Goal: Task Accomplishment & Management: Use online tool/utility

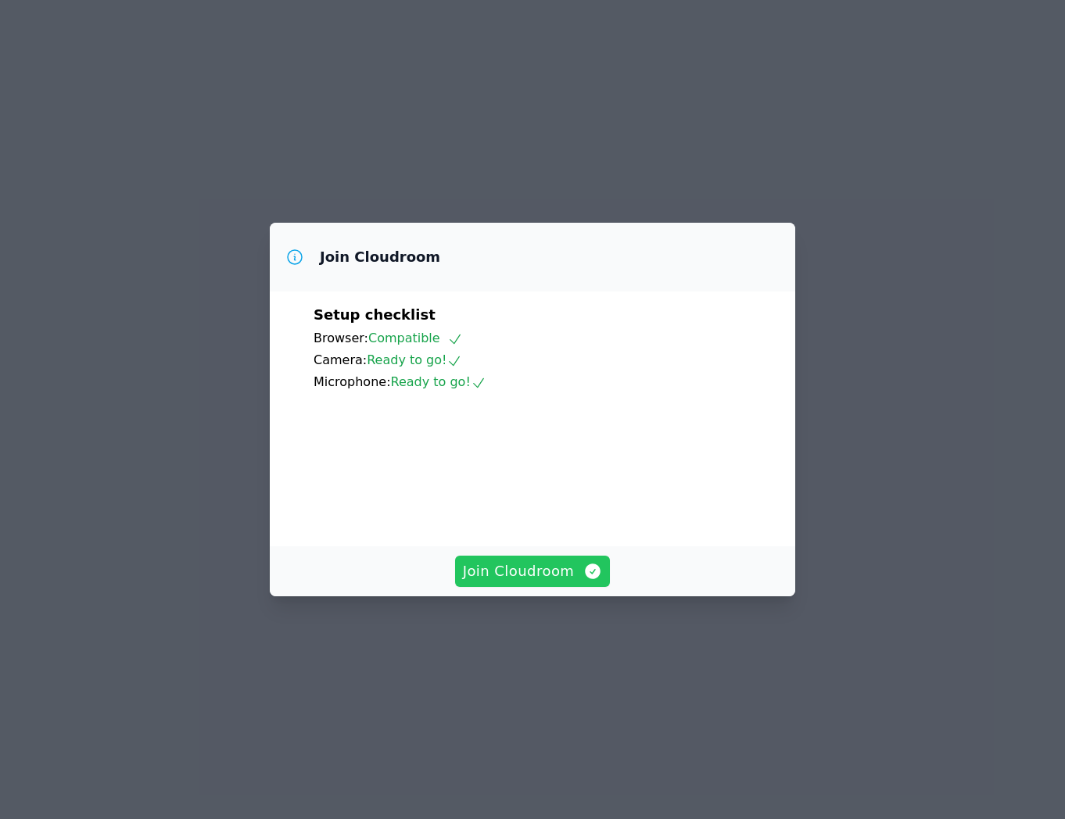
click at [528, 587] on button "Join Cloudroom" at bounding box center [533, 571] width 156 height 31
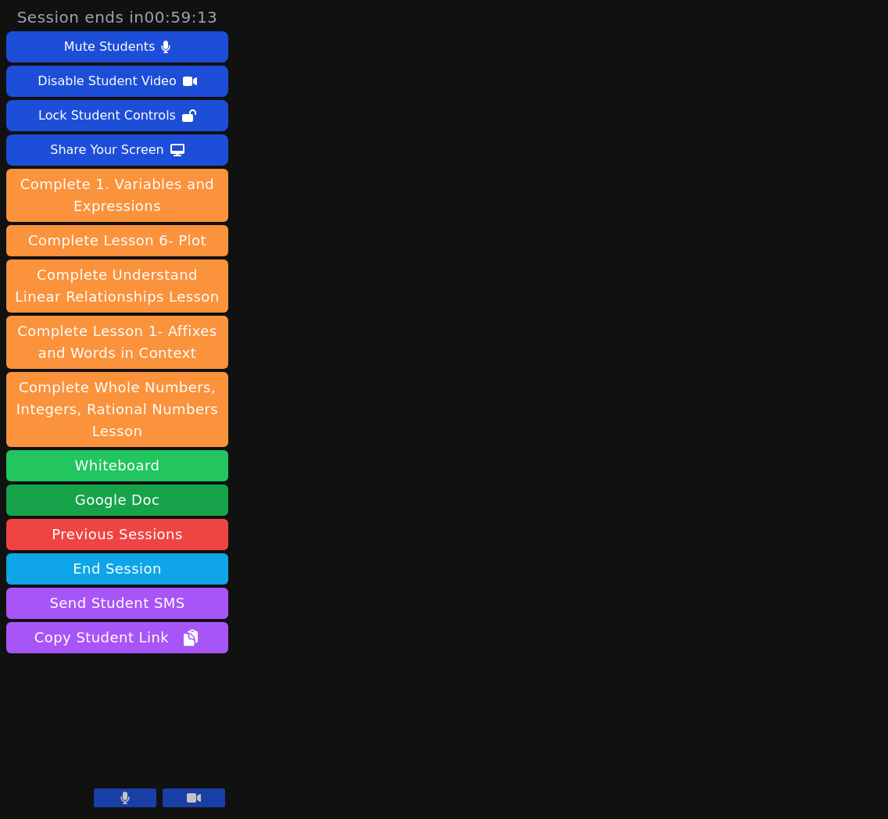
click at [109, 469] on button "Whiteboard" at bounding box center [117, 465] width 222 height 31
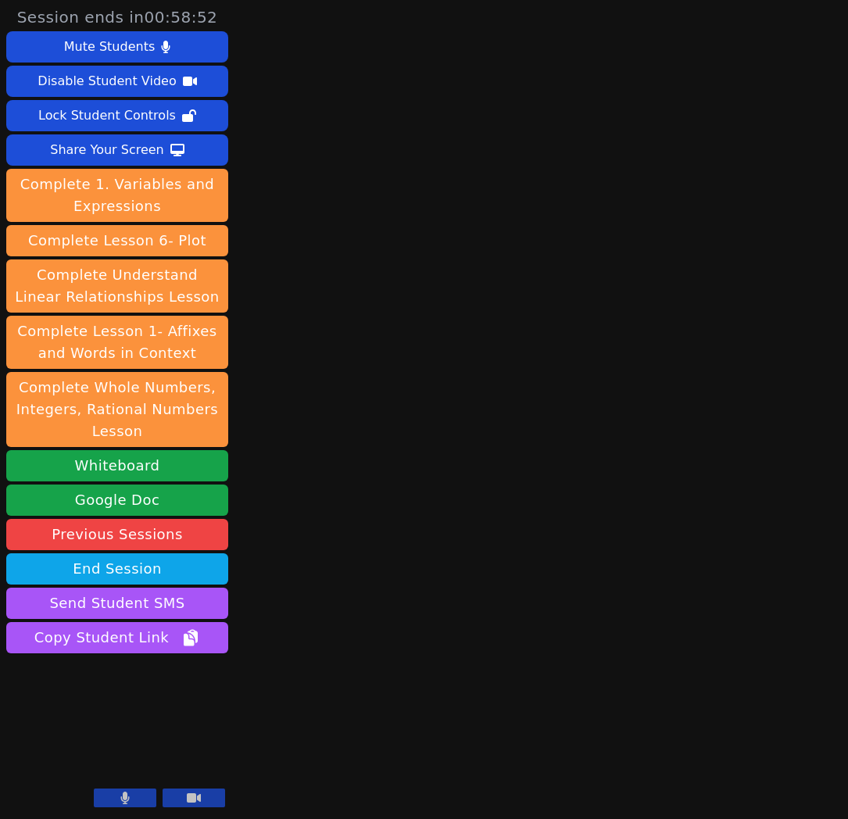
click at [125, 801] on icon at bounding box center [124, 798] width 9 height 13
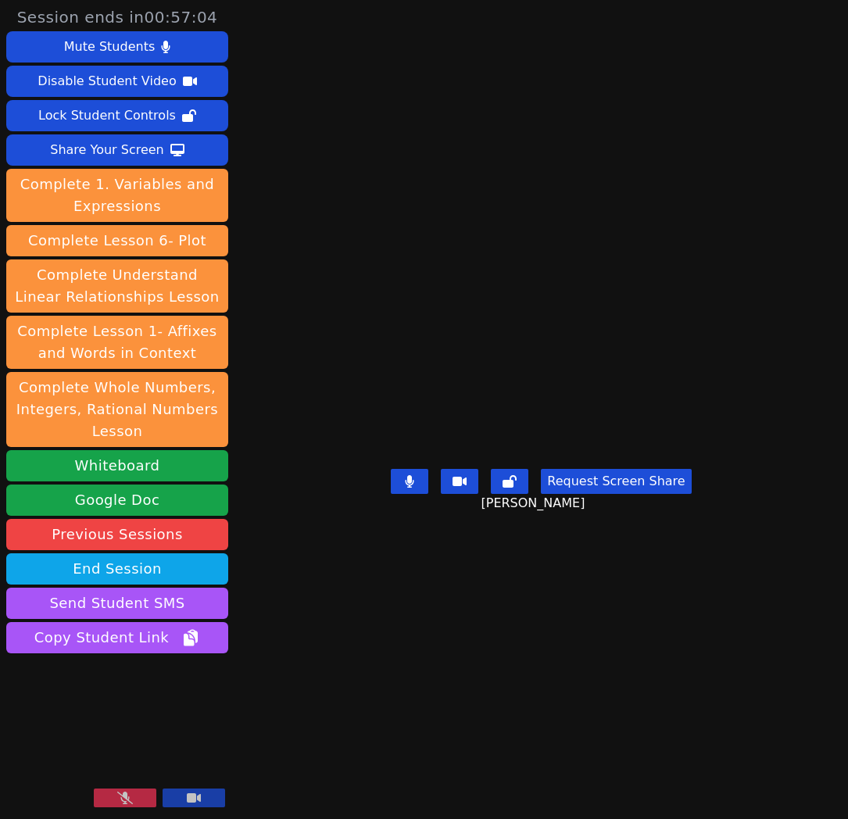
click at [118, 799] on icon at bounding box center [125, 798] width 16 height 13
click at [123, 160] on div "Share Your Screen" at bounding box center [107, 150] width 114 height 25
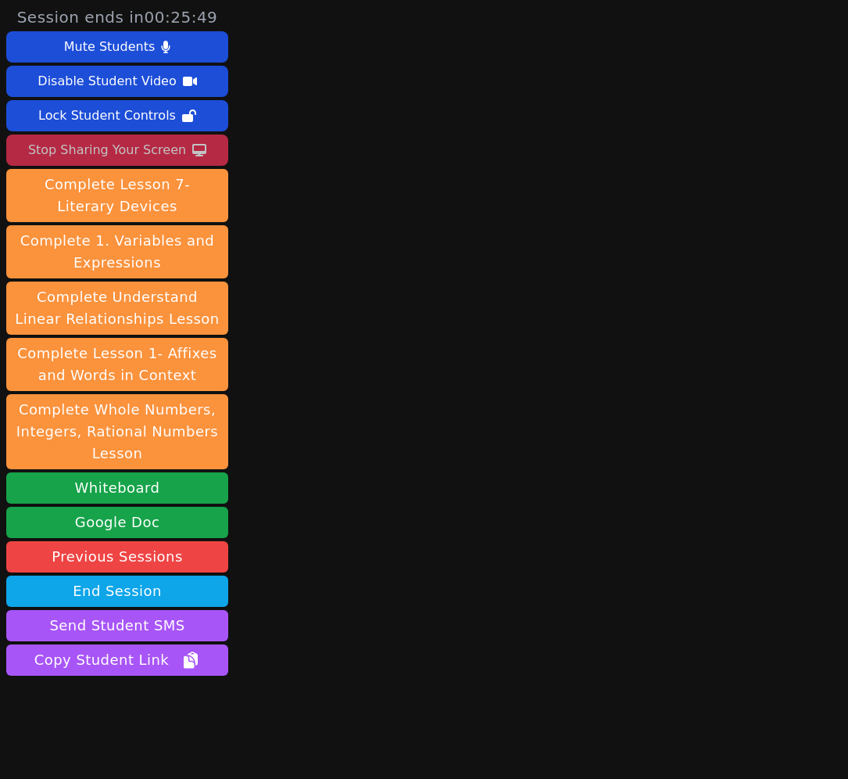
click at [68, 151] on div "Stop Sharing Your Screen" at bounding box center [107, 150] width 158 height 25
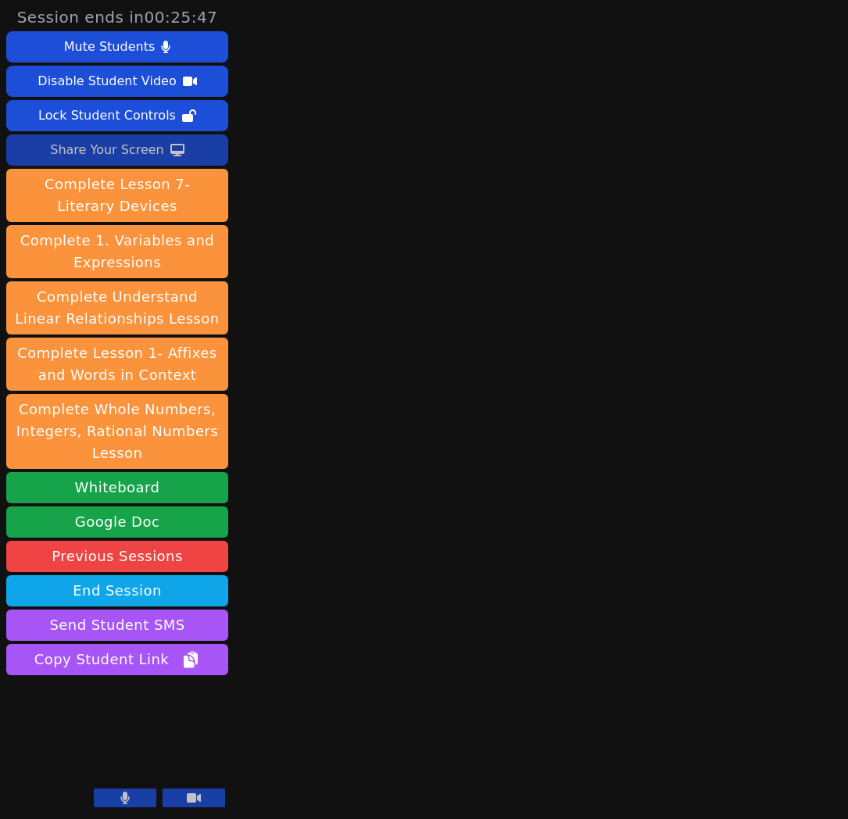
click at [143, 798] on button at bounding box center [125, 798] width 63 height 19
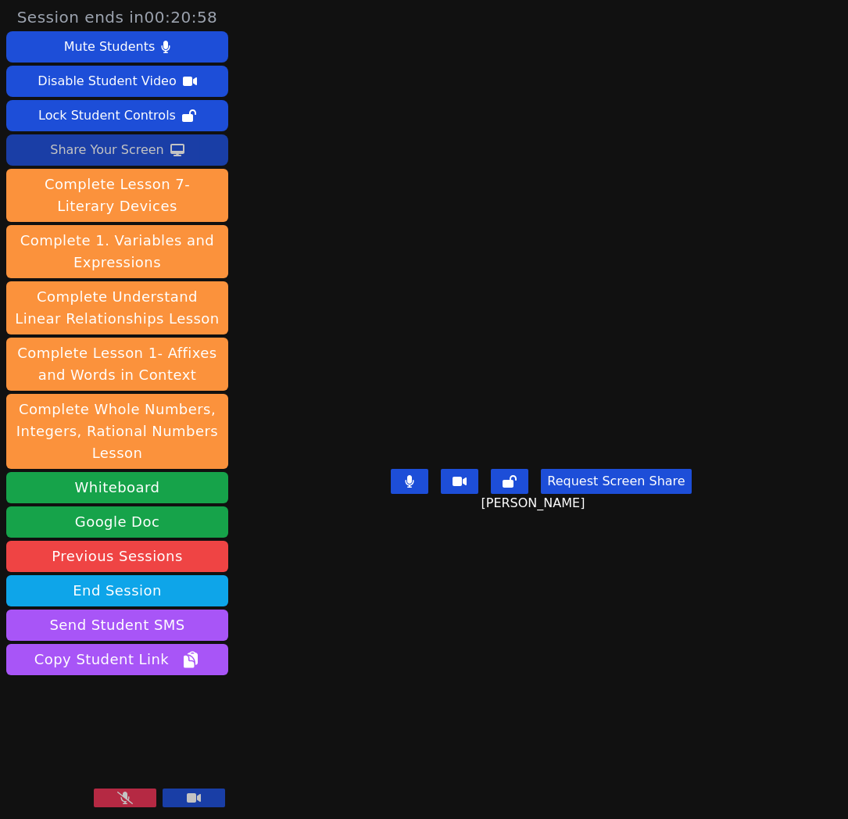
click at [143, 798] on button at bounding box center [125, 798] width 63 height 19
click at [105, 155] on div "Share Your Screen" at bounding box center [107, 150] width 114 height 25
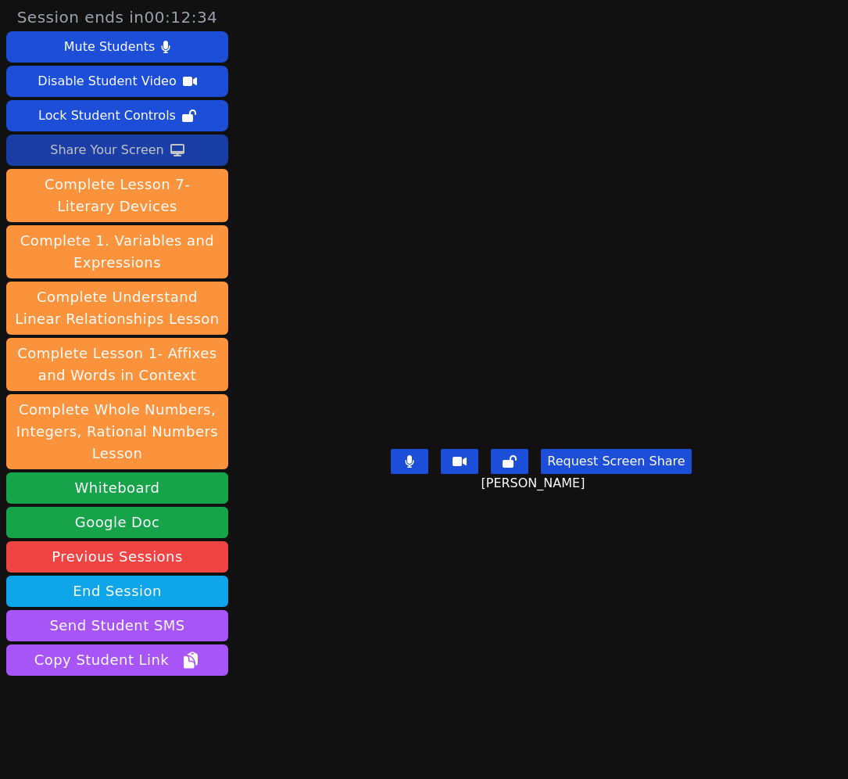
click at [170, 150] on icon at bounding box center [177, 150] width 14 height 13
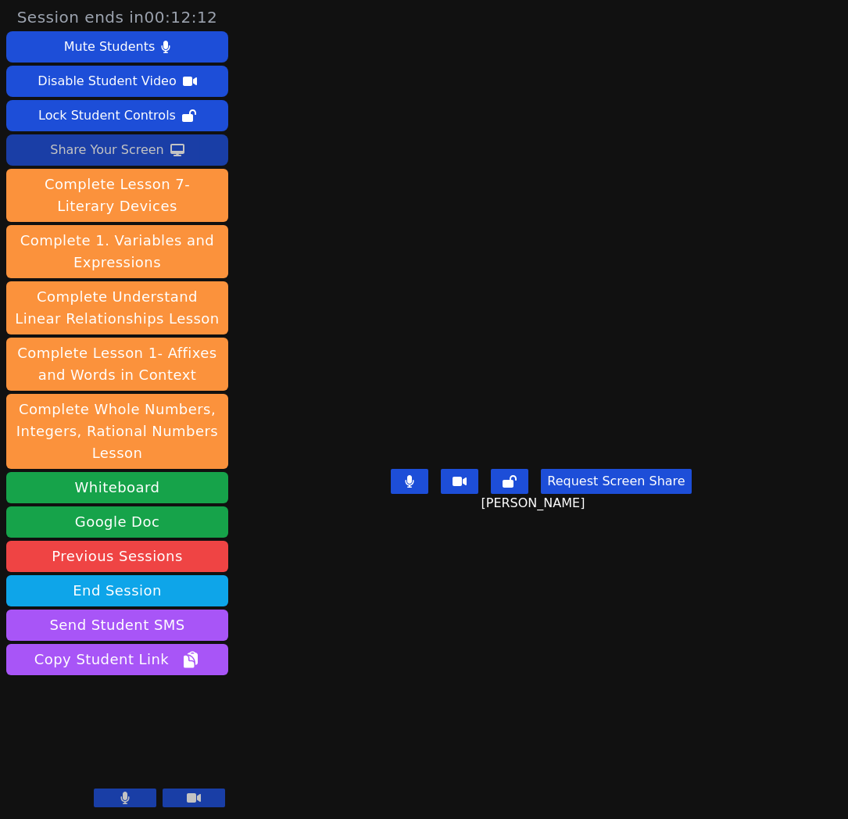
click at [150, 155] on div "Share Your Screen" at bounding box center [107, 150] width 114 height 25
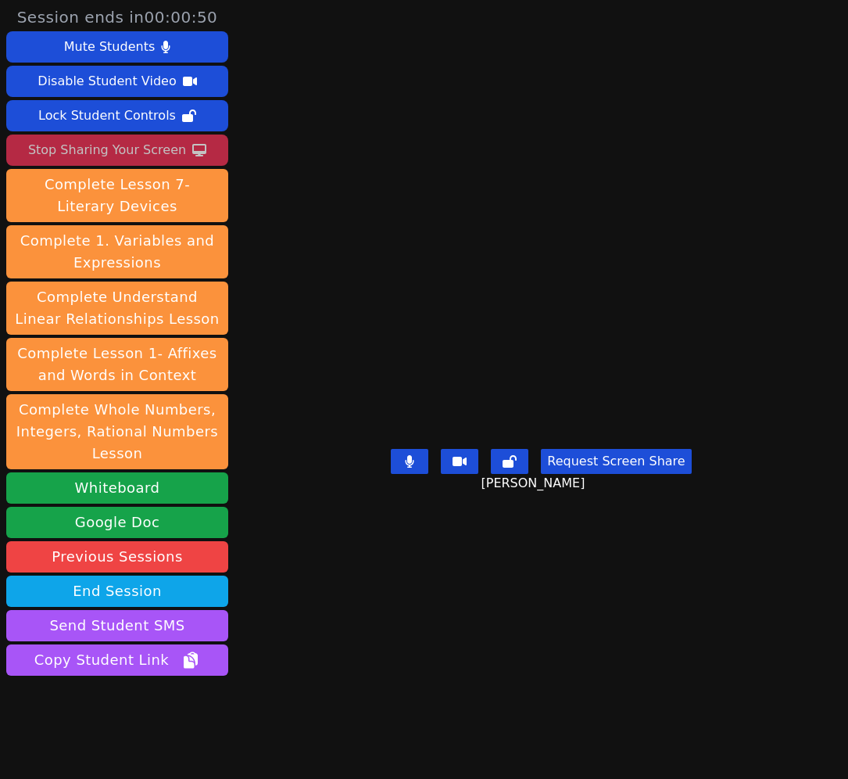
click at [99, 146] on div "Stop Sharing Your Screen" at bounding box center [107, 150] width 158 height 25
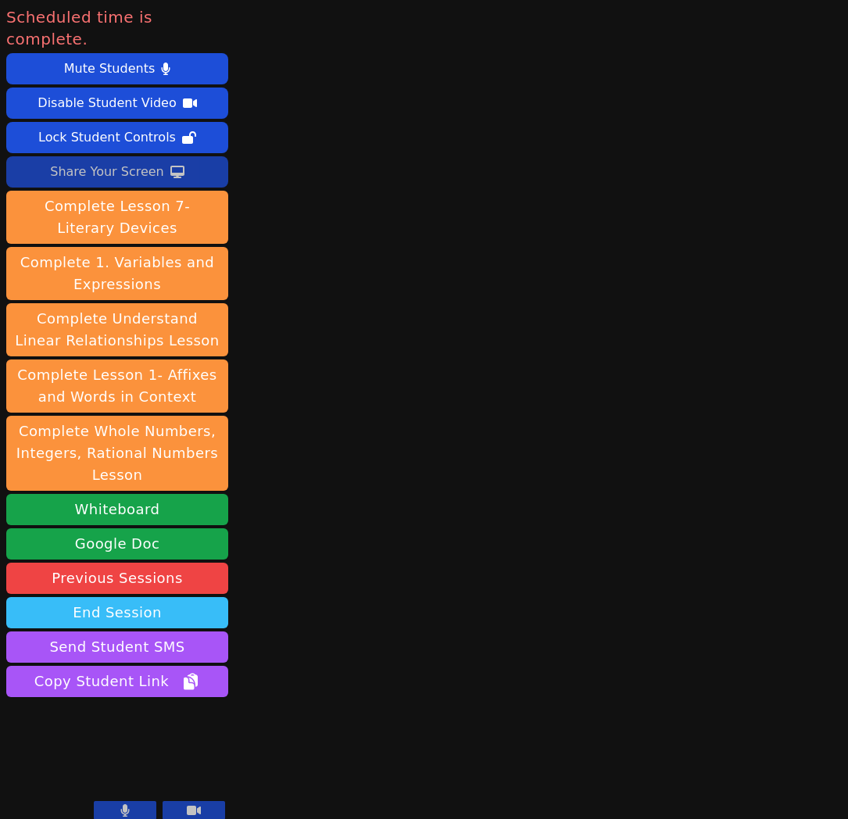
click at [167, 601] on button "End Session" at bounding box center [117, 612] width 222 height 31
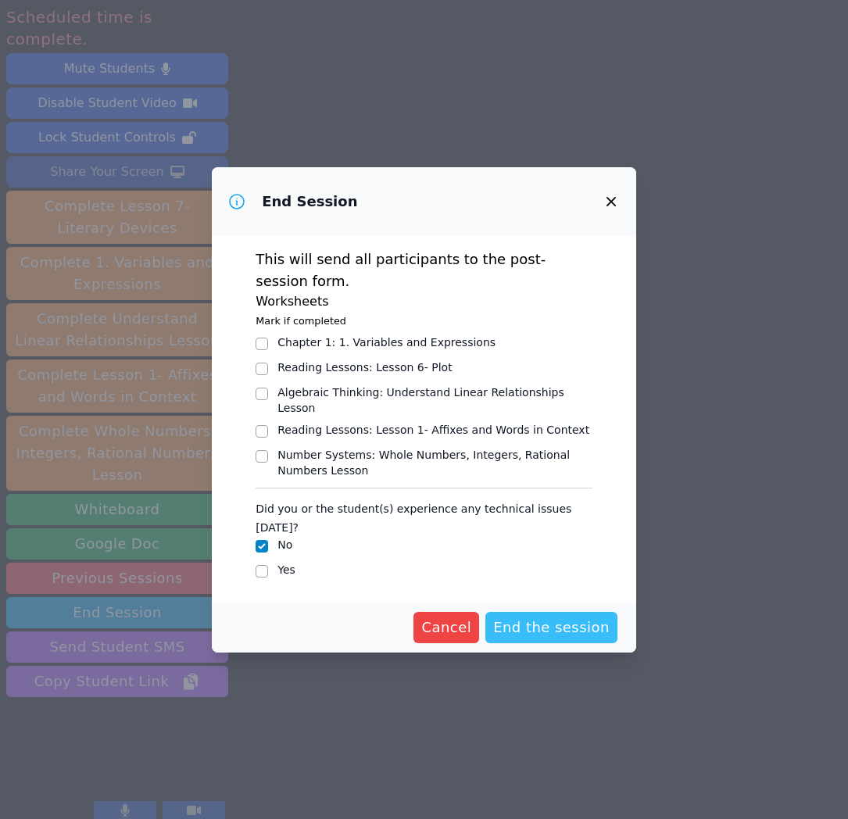
click at [559, 620] on span "End the session" at bounding box center [551, 628] width 117 height 22
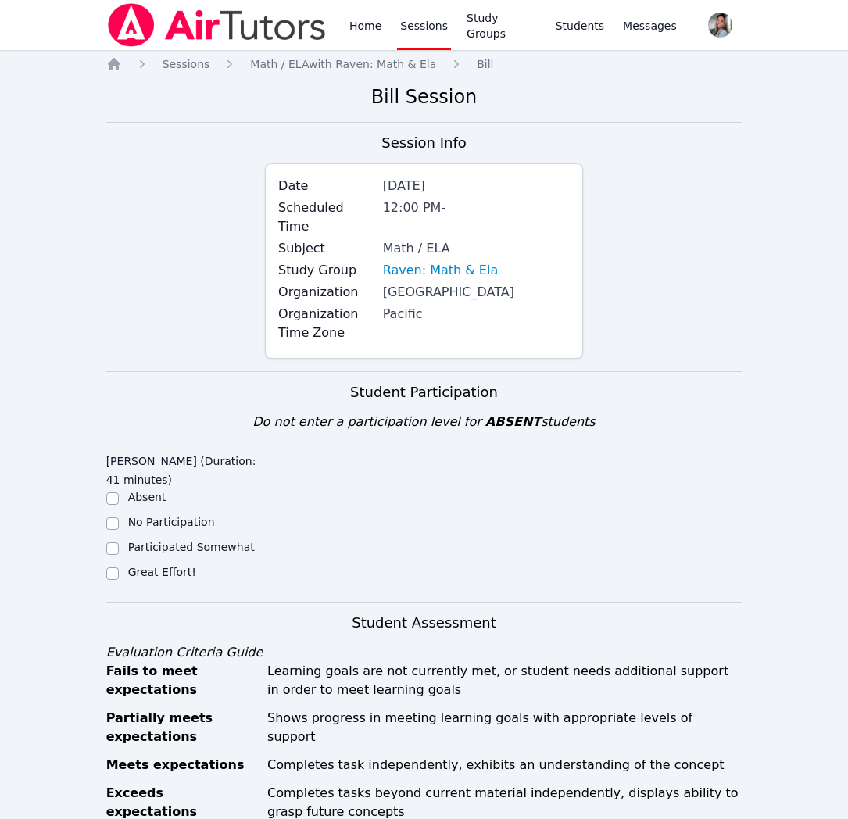
click at [125, 565] on div "Great Effort!" at bounding box center [185, 574] width 159 height 19
click at [124, 565] on div "Great Effort!" at bounding box center [185, 574] width 159 height 19
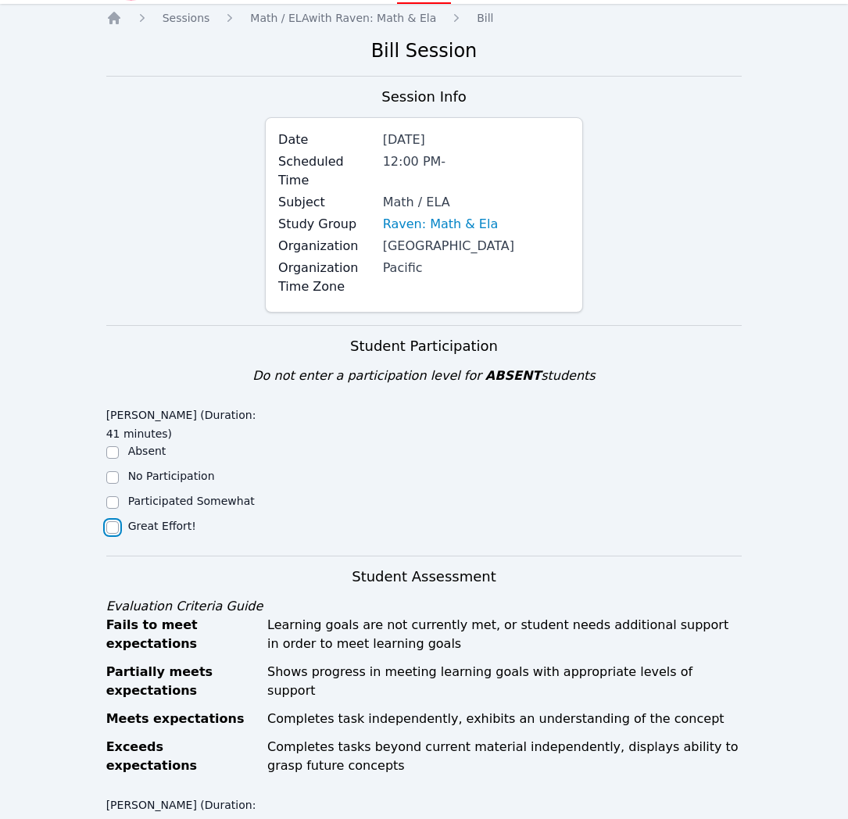
click at [113, 522] on input "Great Effort!" at bounding box center [112, 528] width 13 height 13
checkbox input "true"
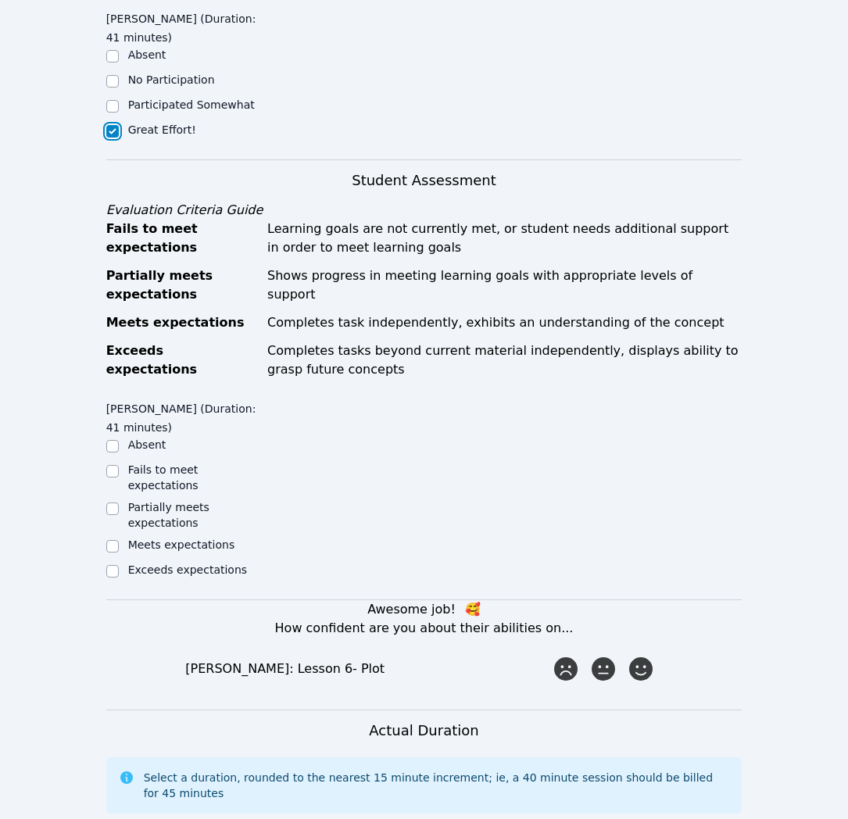
scroll to position [443, 0]
click at [121, 536] on div "Meets expectations" at bounding box center [185, 545] width 159 height 19
click at [112, 540] on input "Meets expectations" at bounding box center [112, 546] width 13 height 13
checkbox input "true"
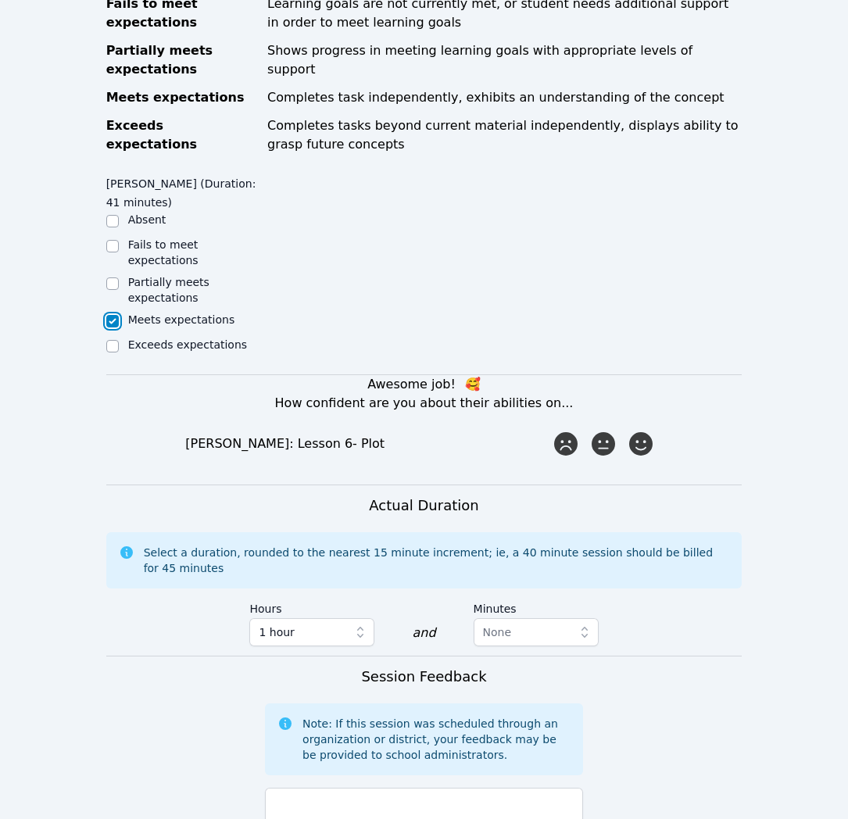
scroll to position [669, 0]
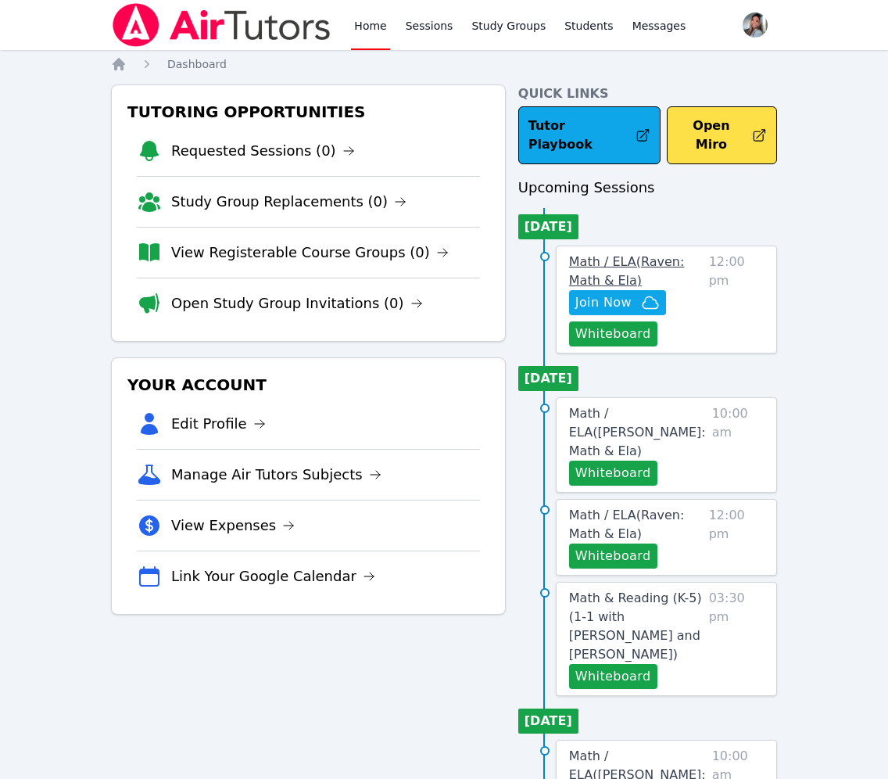
click at [615, 253] on link "Math / ELA ( Raven: Math & Ela )" at bounding box center [636, 272] width 134 height 38
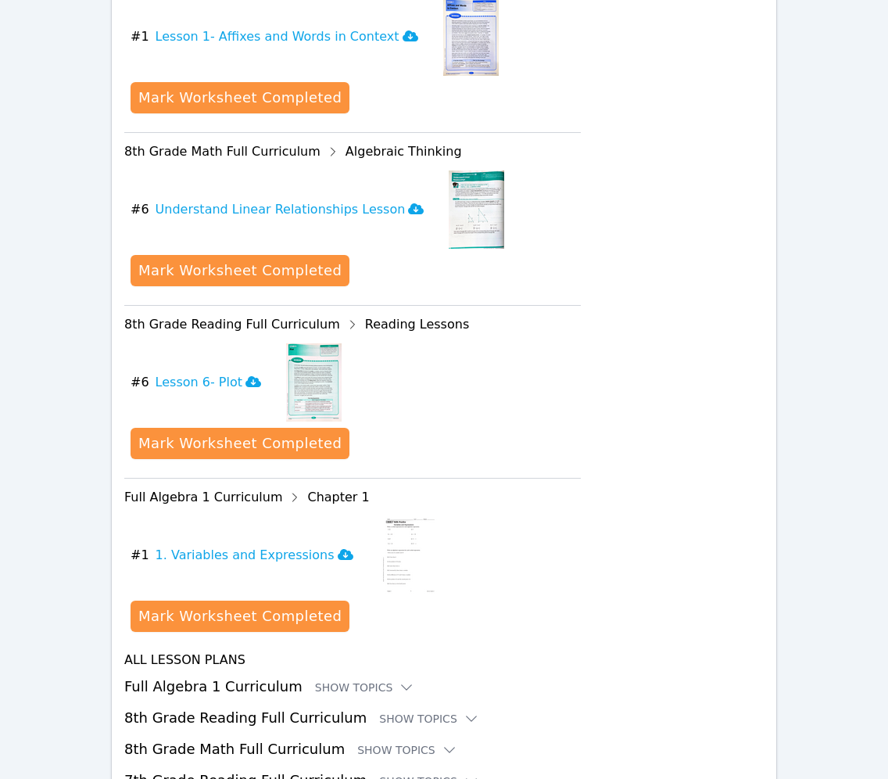
scroll to position [898, 0]
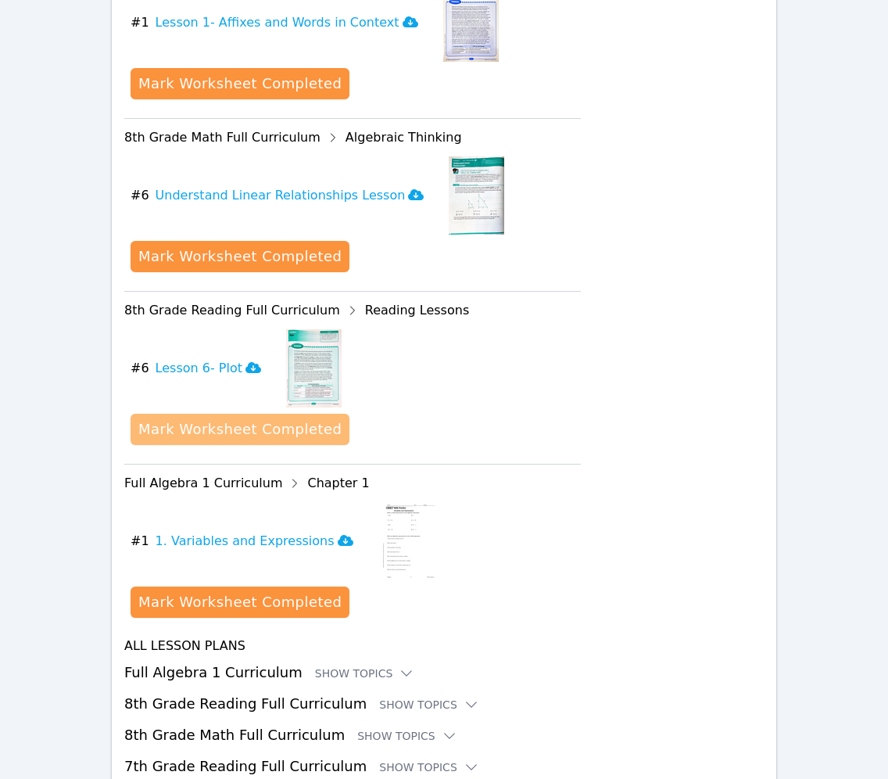
click at [248, 440] on button "Mark Worksheet Completed" at bounding box center [240, 429] width 219 height 31
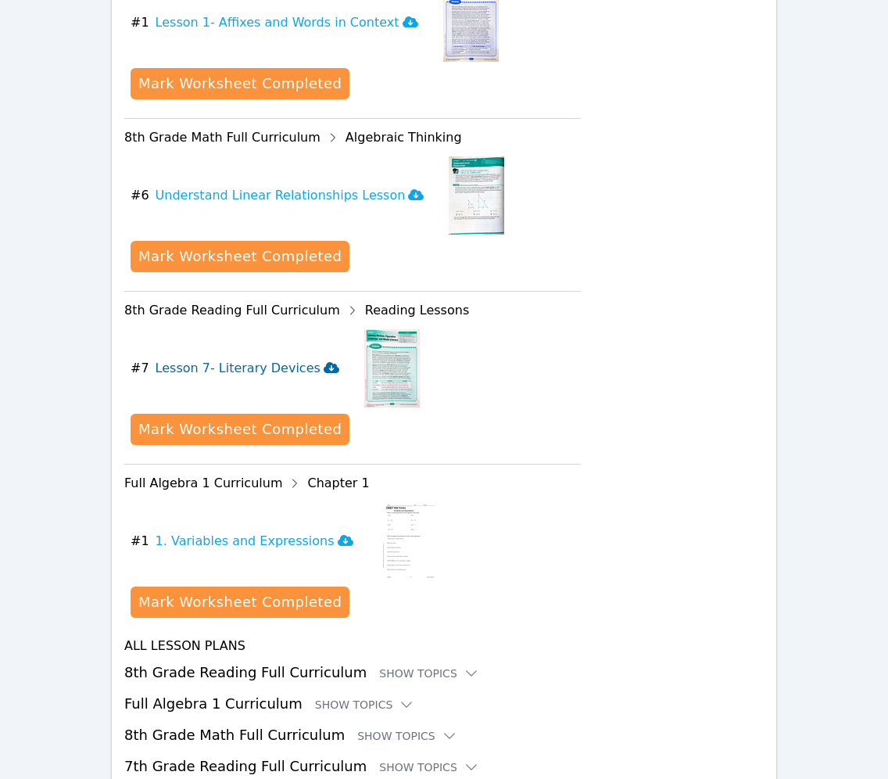
click at [229, 369] on h3 "Lesson 7- Literary Devices" at bounding box center [248, 368] width 184 height 19
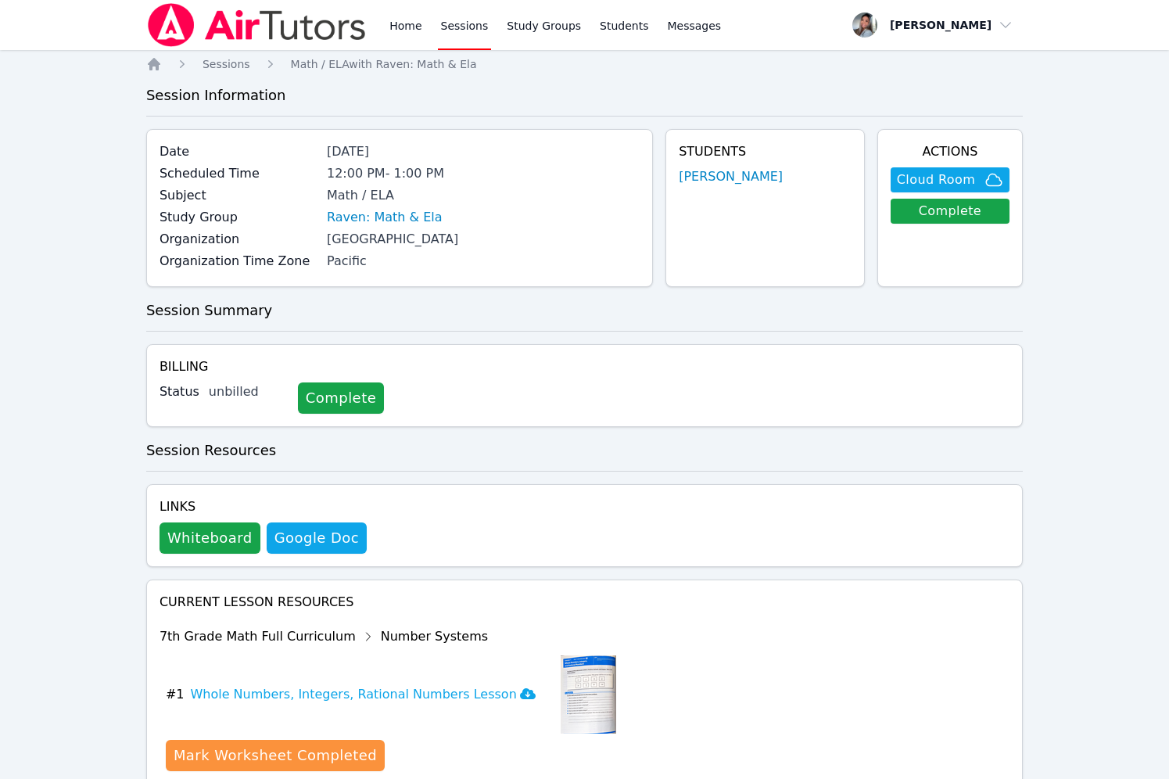
scroll to position [844, 0]
